Goal: Communication & Community: Answer question/provide support

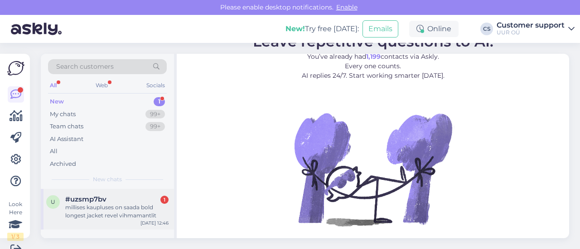
click at [89, 200] on span "#uzsmp7bv" at bounding box center [85, 200] width 41 height 8
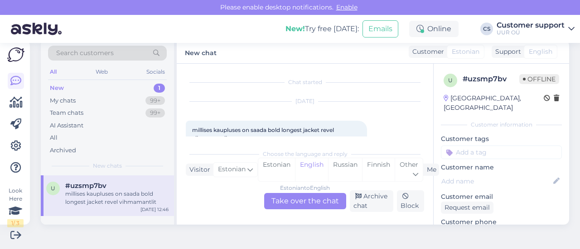
scroll to position [19, 0]
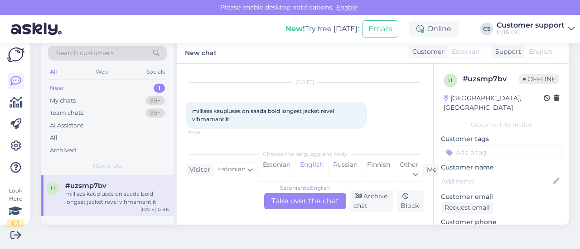
click at [298, 204] on div "Estonian to English Take over the chat" at bounding box center [305, 201] width 82 height 16
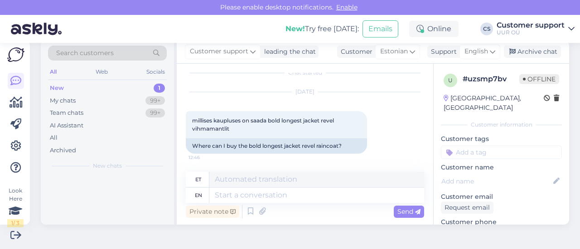
scroll to position [9, 0]
drag, startPoint x: 270, startPoint y: 123, endPoint x: 340, endPoint y: 123, distance: 69.7
click at [340, 123] on div "millises kaupluses on saada bold longest jacket revel vihmamantlit 12:46" at bounding box center [276, 125] width 181 height 27
copy span "bold longest jacket revel"
click at [473, 54] on span "English" at bounding box center [476, 52] width 24 height 10
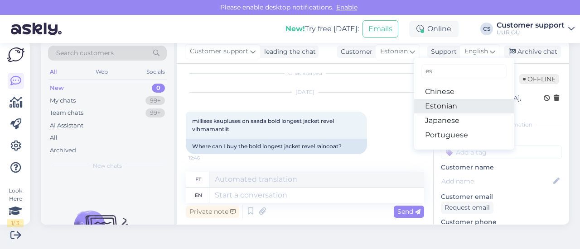
type input "es"
click at [444, 103] on link "Estonian" at bounding box center [464, 106] width 100 height 14
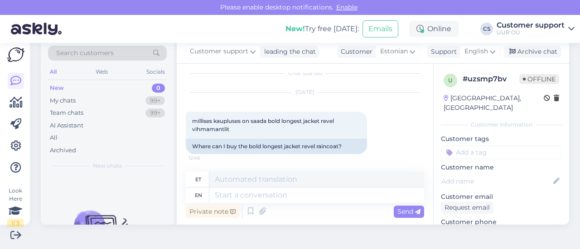
scroll to position [0, 0]
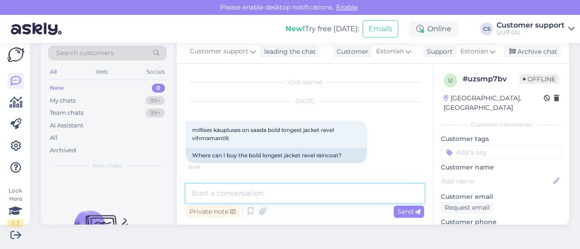
click at [273, 193] on textarea at bounding box center [305, 193] width 238 height 19
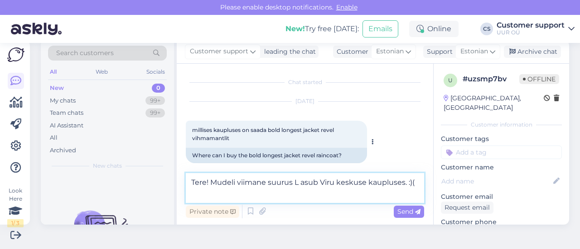
type textarea "Tere! Mudeli viimane suurus L asub Viru keskuse kaupluses. :)"
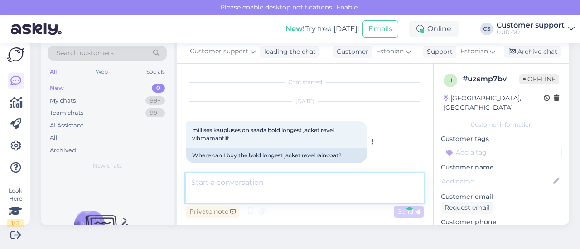
scroll to position [36, 0]
